Goal: Task Accomplishment & Management: Use online tool/utility

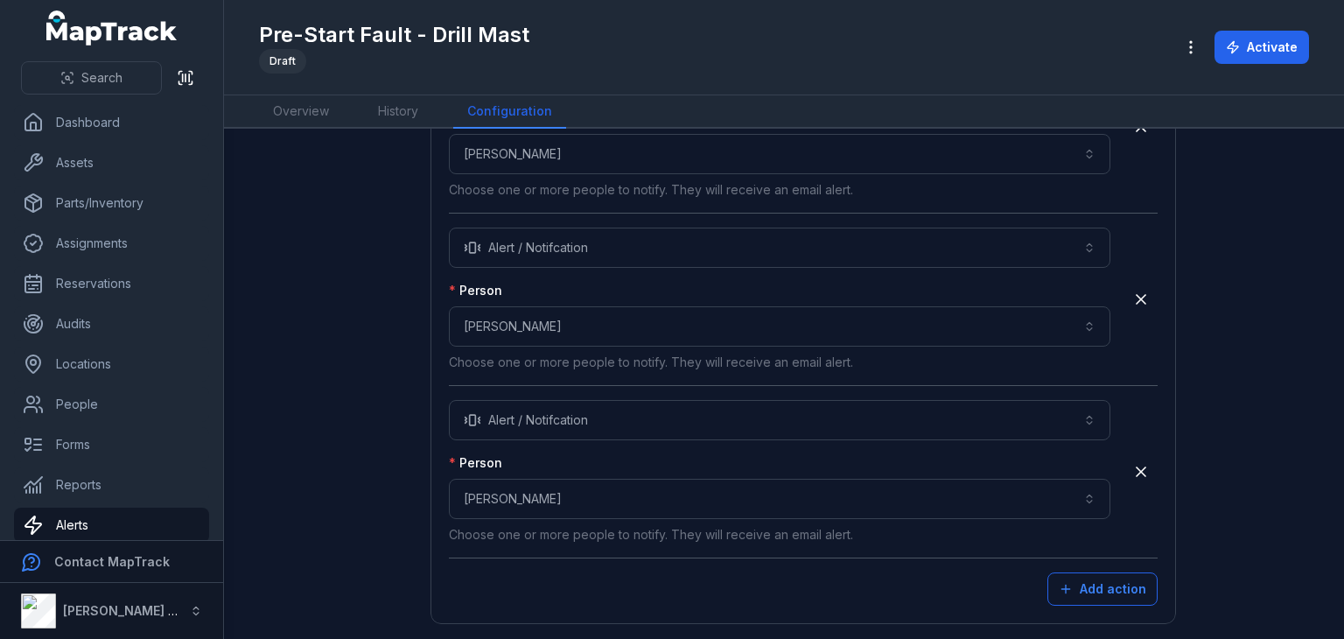
scroll to position [4404, 0]
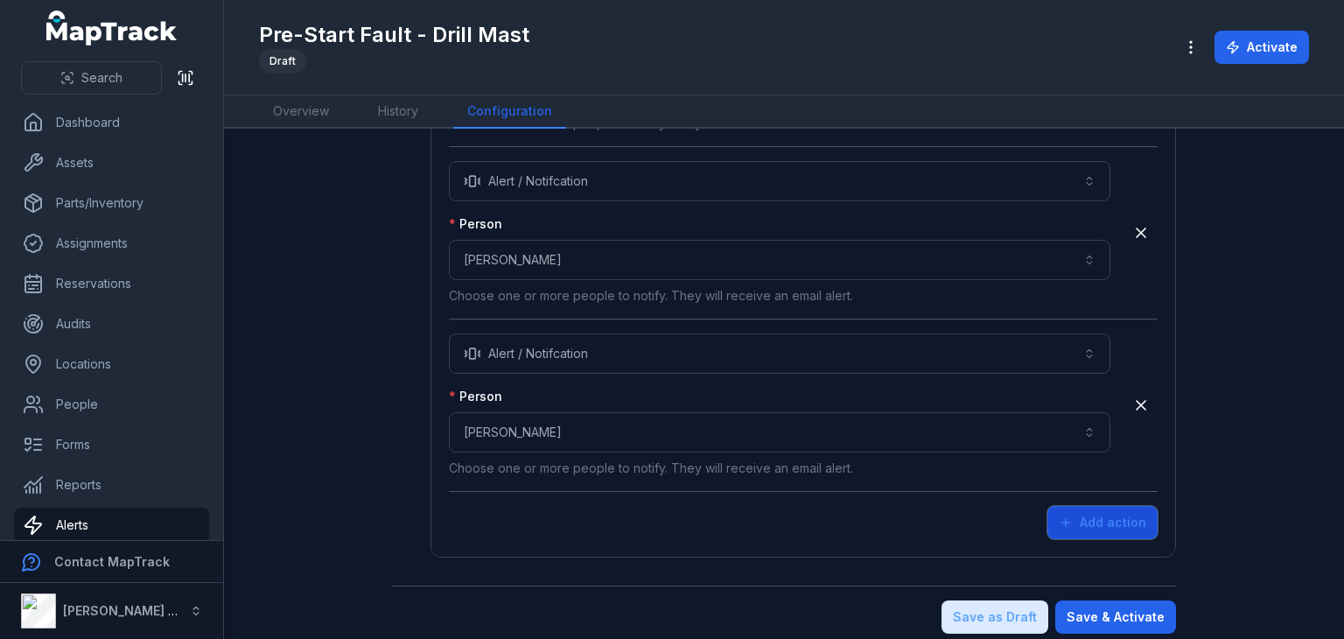
click at [1127, 513] on button "Add action" at bounding box center [1103, 522] width 110 height 33
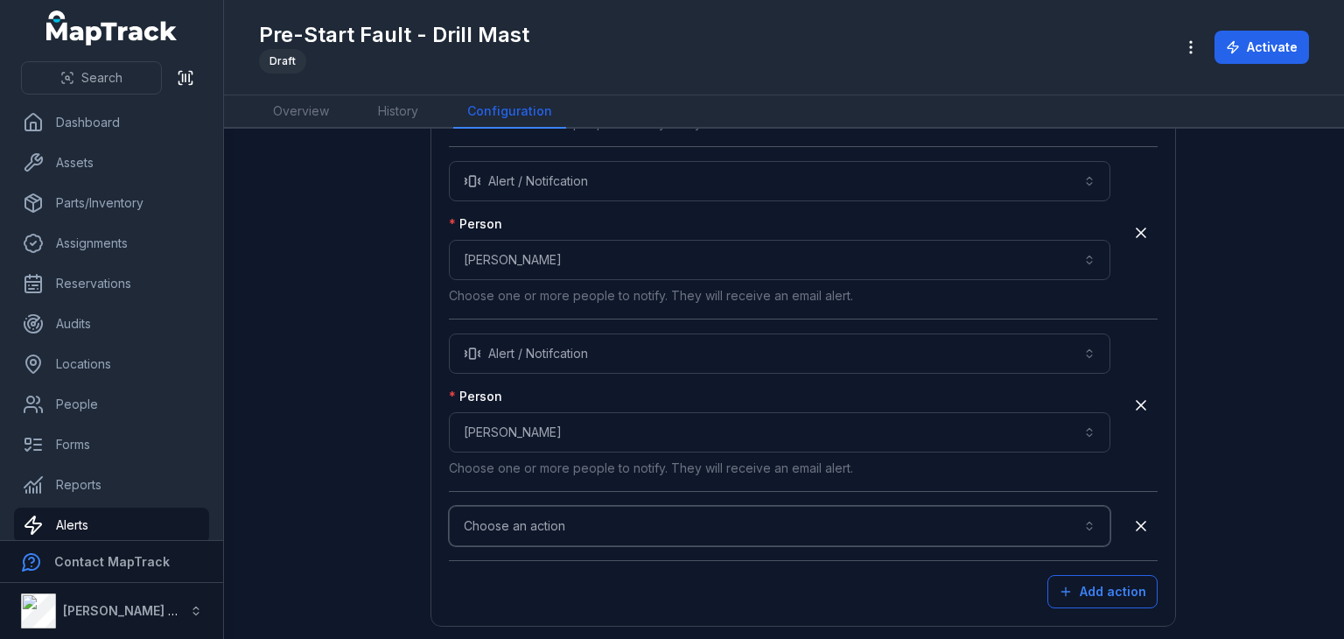
click at [731, 508] on button "Choose an action" at bounding box center [780, 526] width 662 height 40
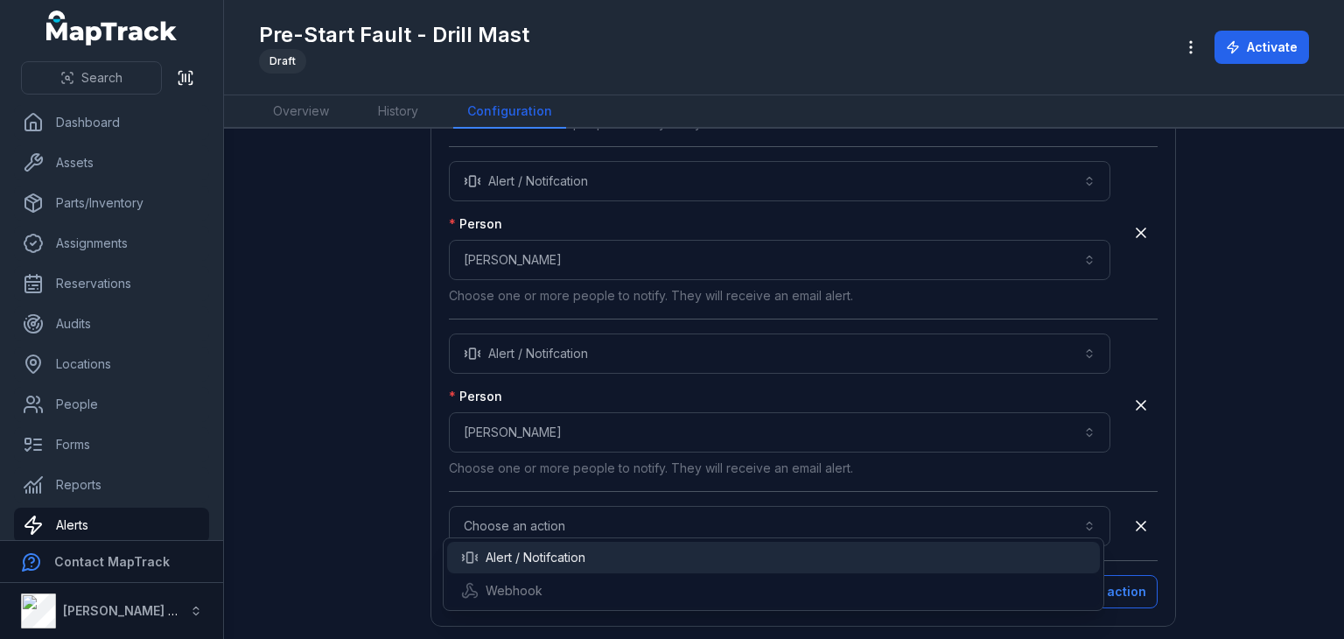
click at [607, 550] on div "Alert / Notifcation" at bounding box center [774, 558] width 626 height 18
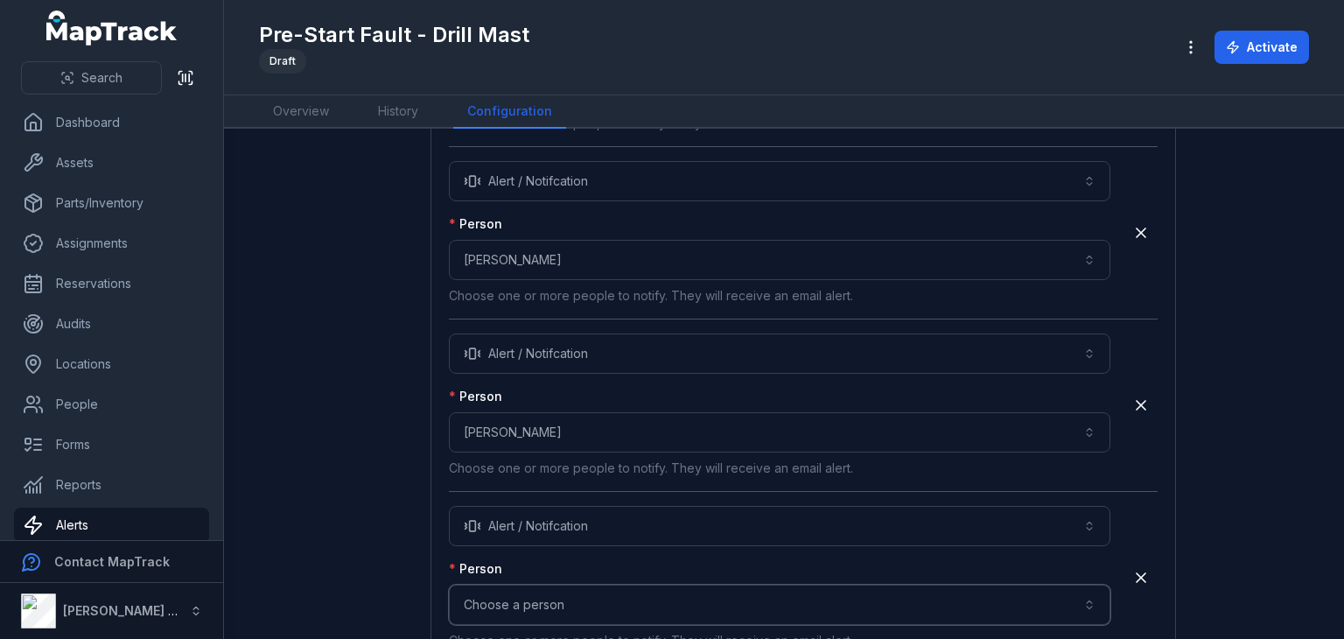
click at [565, 585] on button "Choose a person" at bounding box center [780, 605] width 662 height 40
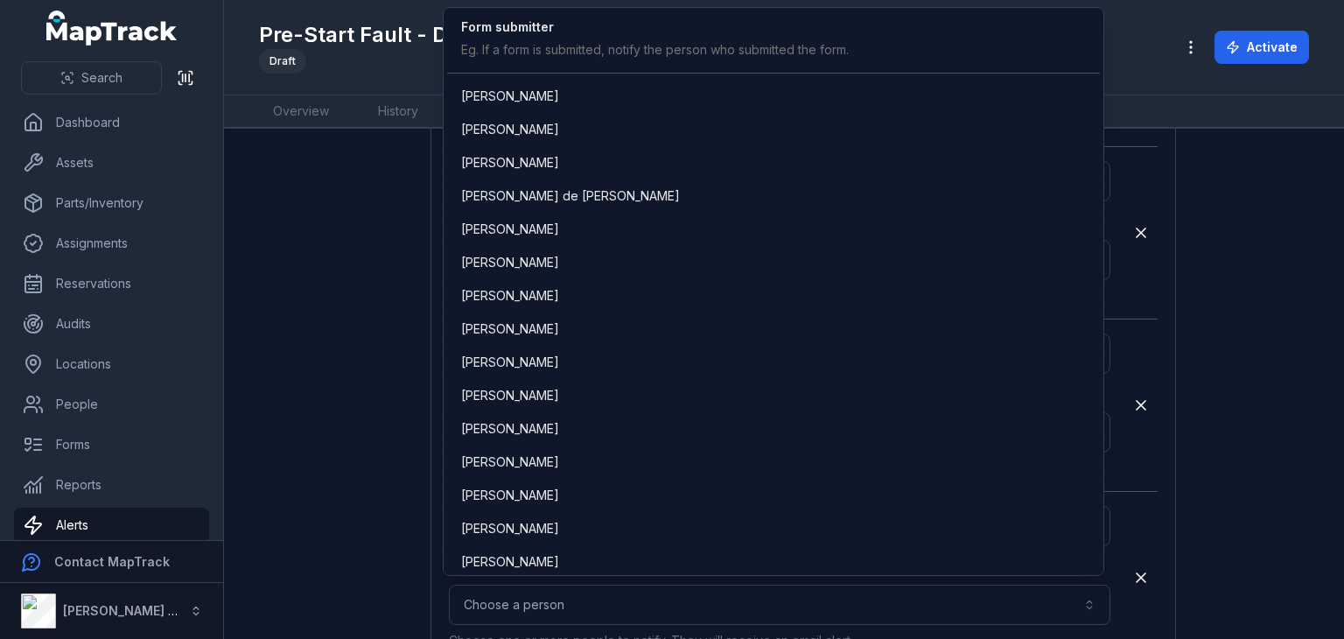
scroll to position [3494, 0]
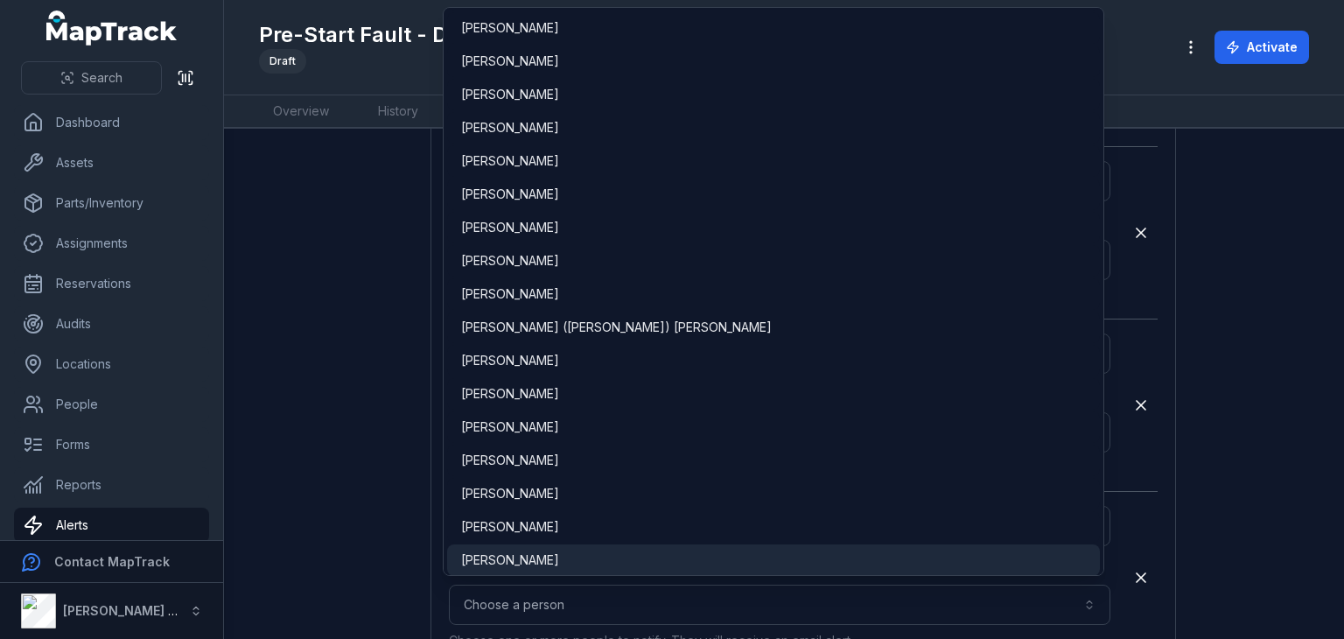
click at [558, 562] on div "[PERSON_NAME]" at bounding box center [774, 560] width 626 height 18
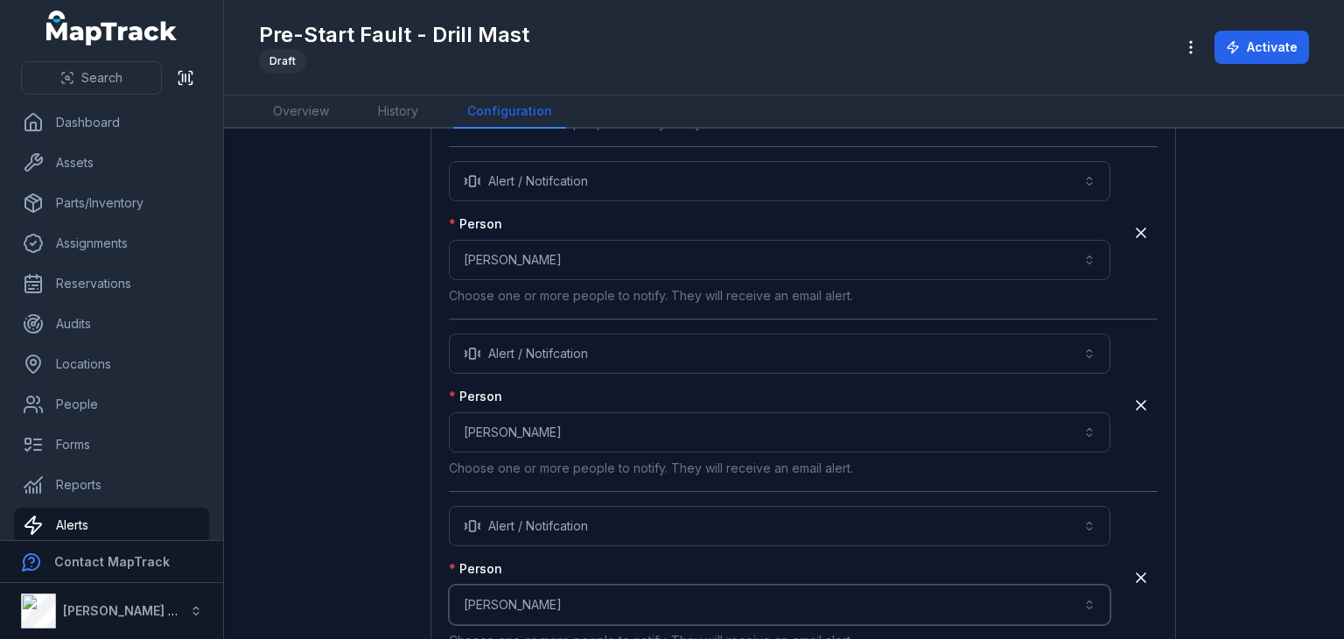
scroll to position [4576, 0]
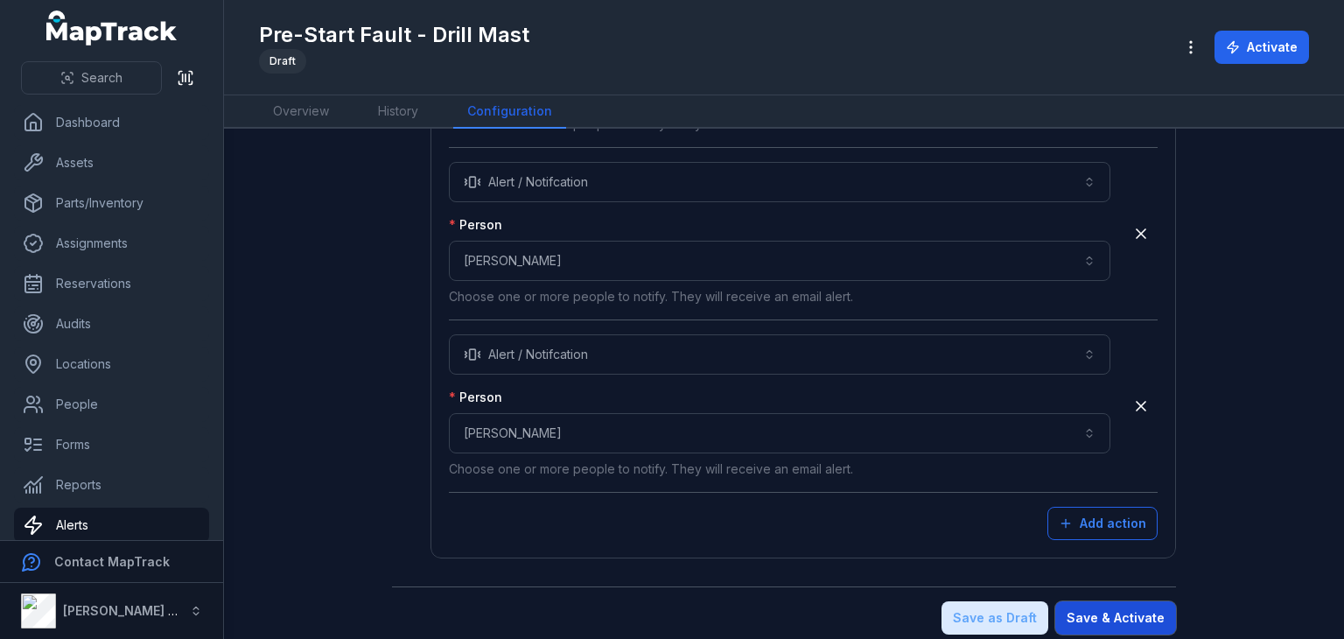
click at [1151, 609] on button "Save & Activate" at bounding box center [1116, 617] width 121 height 33
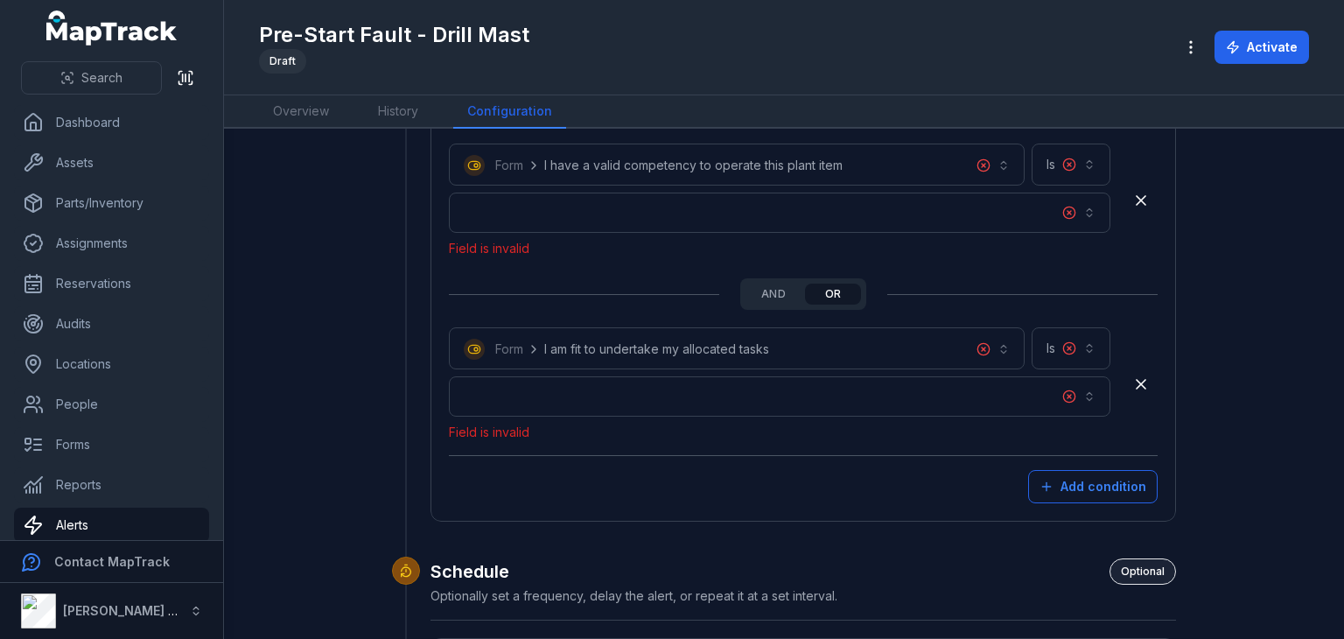
scroll to position [3498, 0]
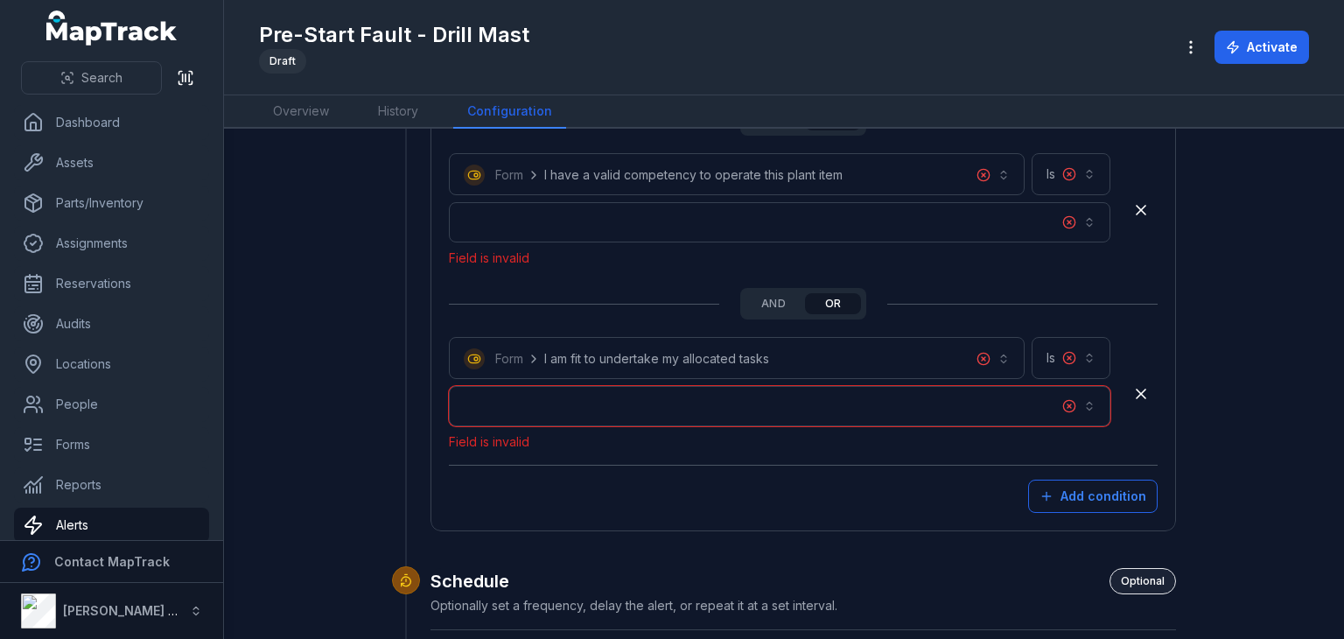
click at [1048, 396] on button "button" at bounding box center [780, 406] width 662 height 40
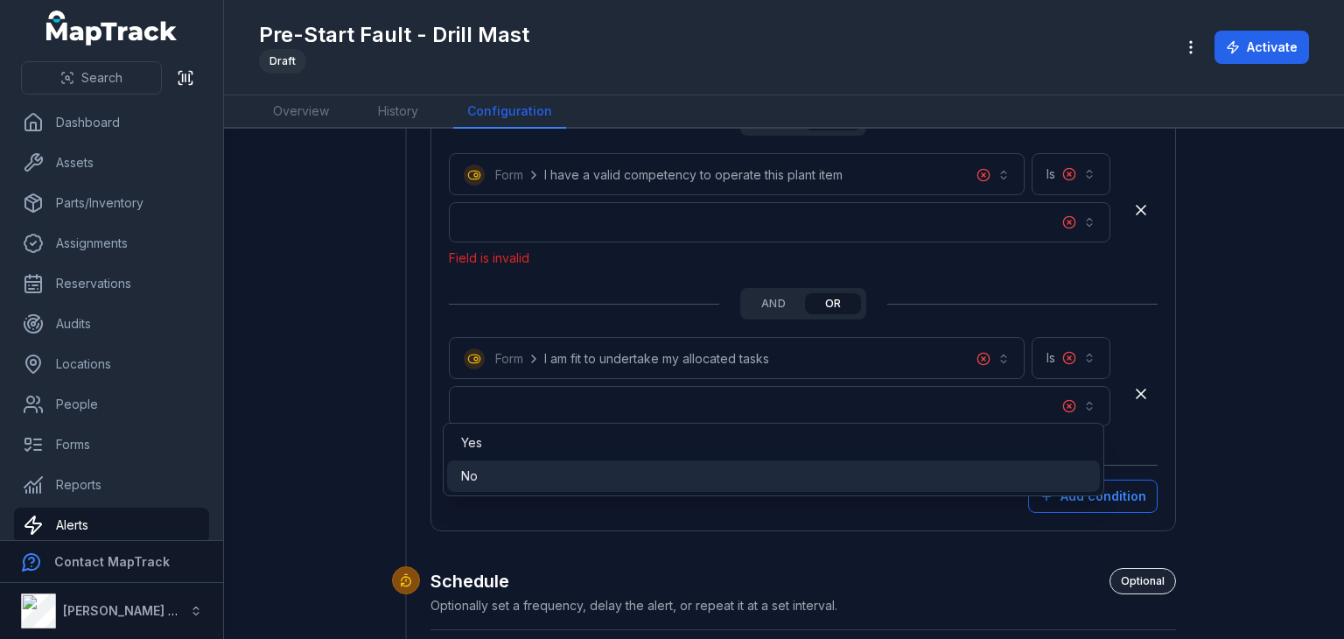
click at [924, 467] on div "No" at bounding box center [774, 476] width 626 height 18
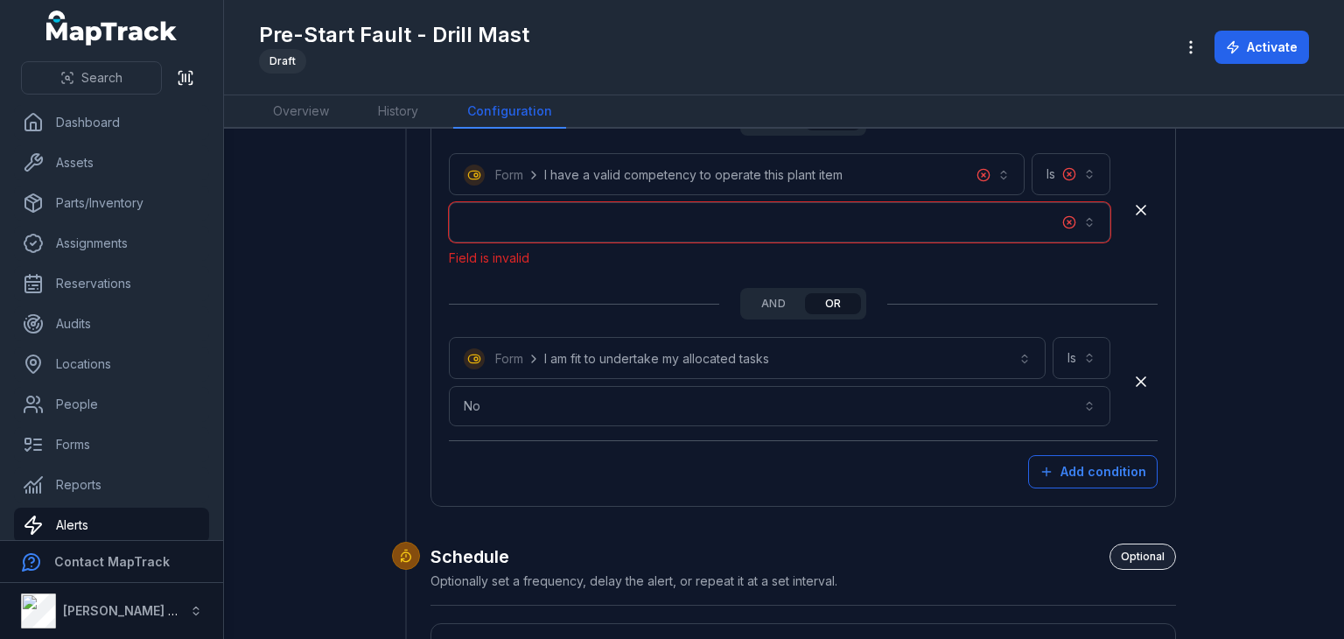
click at [1056, 215] on button "button" at bounding box center [780, 222] width 662 height 40
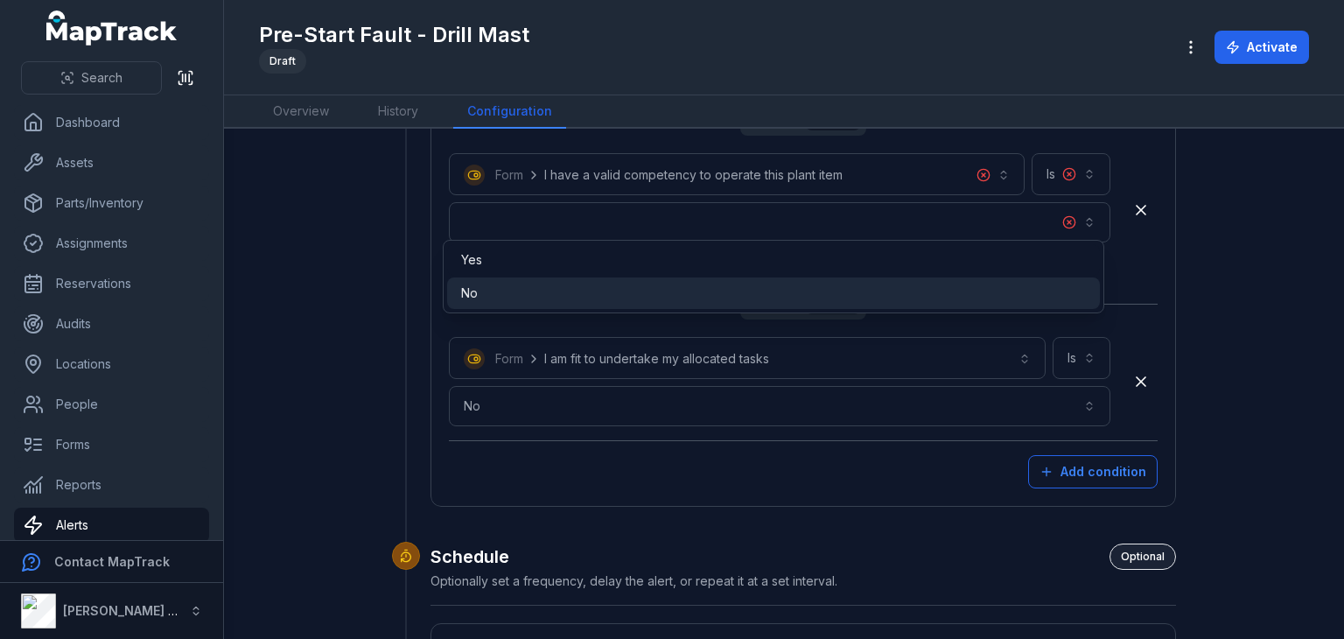
click at [945, 289] on div "No" at bounding box center [774, 293] width 626 height 18
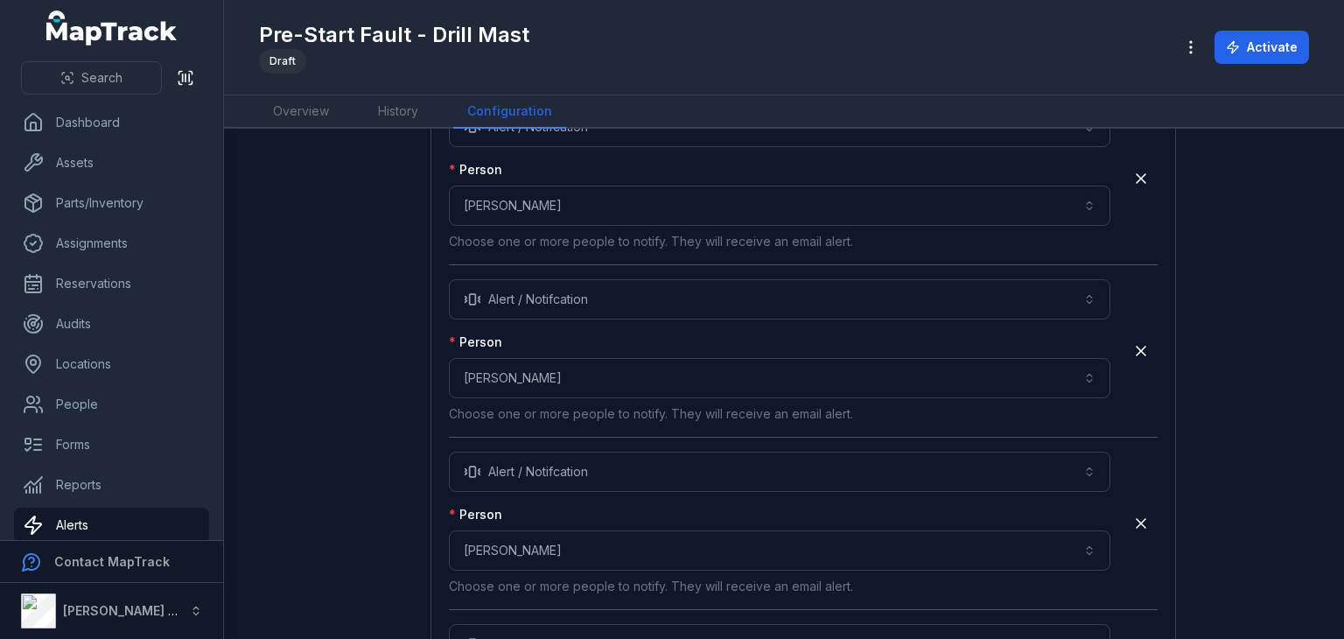
scroll to position [4576, 0]
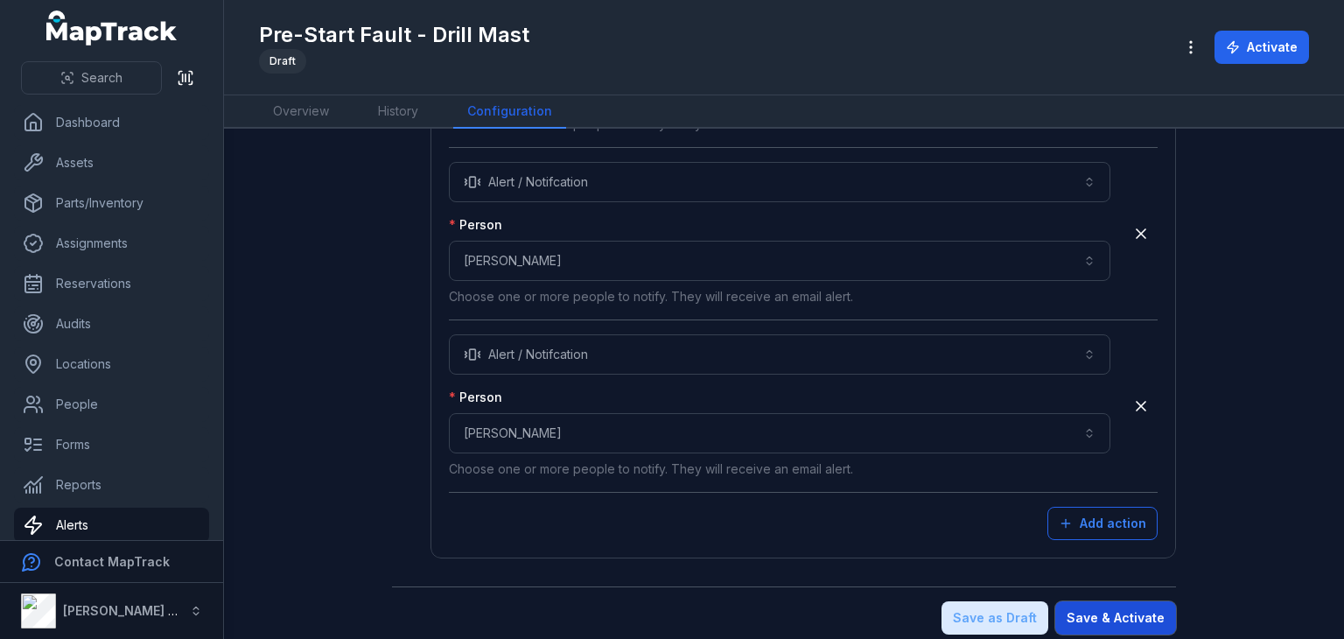
click at [1145, 604] on button "Save & Activate" at bounding box center [1116, 617] width 121 height 33
